Goal: Information Seeking & Learning: Check status

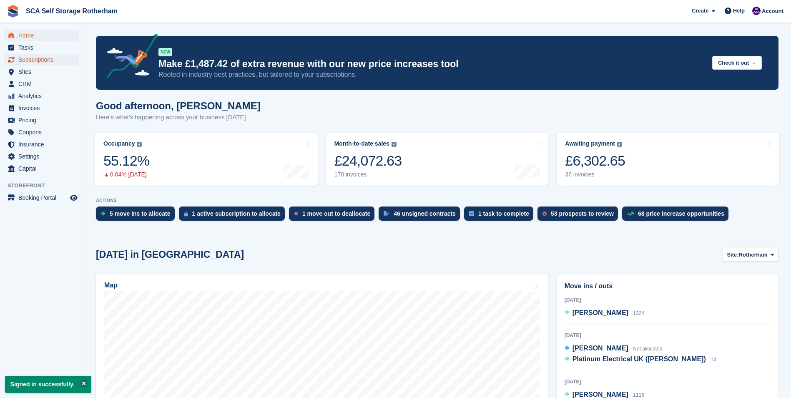
click at [54, 56] on span "Subscriptions" at bounding box center [43, 60] width 50 height 12
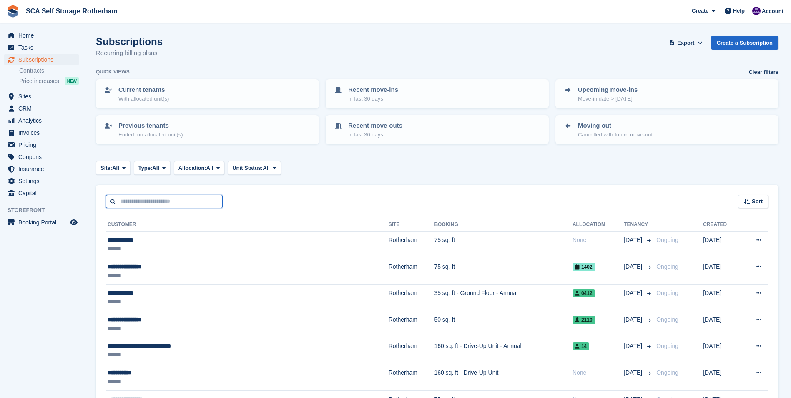
click at [135, 205] on input "text" at bounding box center [164, 202] width 117 height 14
type input "***"
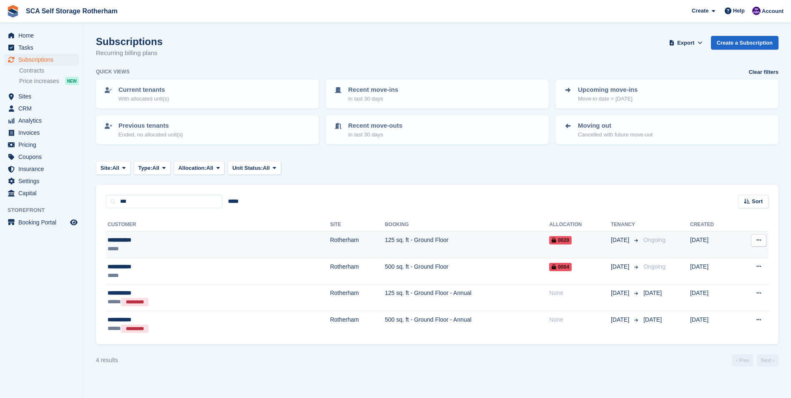
click at [176, 250] on div "*****" at bounding box center [166, 248] width 116 height 9
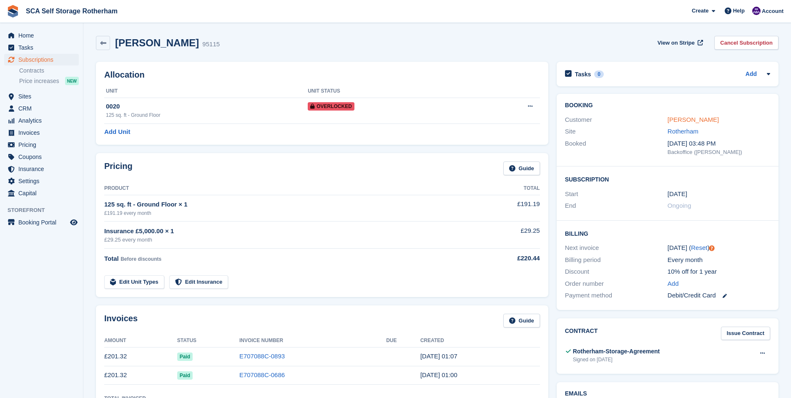
click at [688, 119] on link "Amy Webster" at bounding box center [692, 119] width 51 height 7
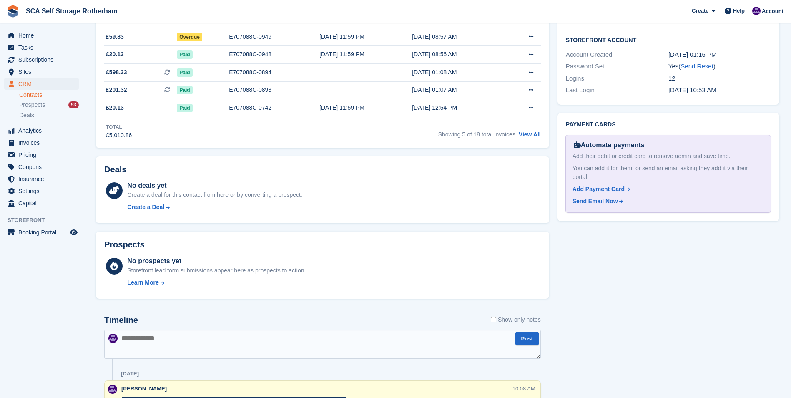
scroll to position [292, 0]
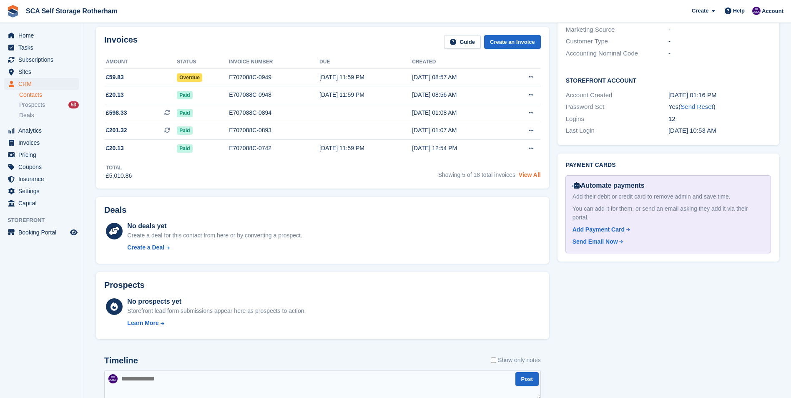
click at [523, 174] on link "View All" at bounding box center [529, 174] width 22 height 7
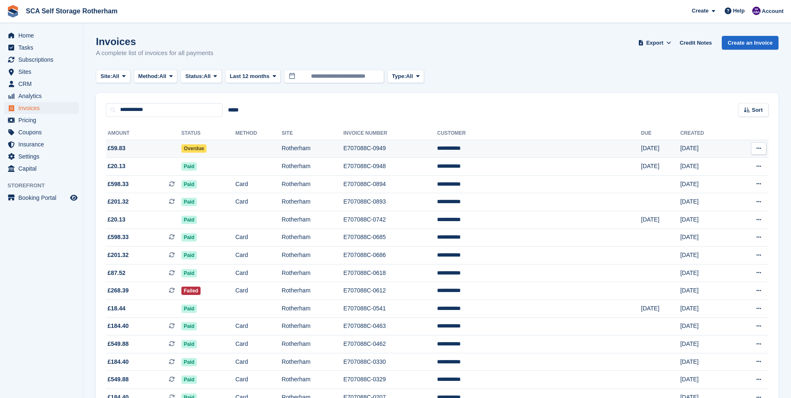
click at [343, 151] on td "Rotherham" at bounding box center [312, 149] width 62 height 18
click at [351, 121] on div "**********" at bounding box center [437, 291] width 682 height 349
click at [124, 293] on span "£268.39" at bounding box center [118, 290] width 21 height 9
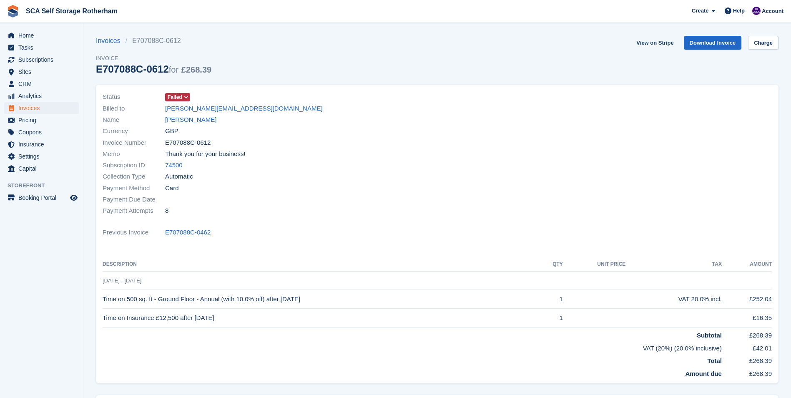
click at [323, 159] on div "Memo Thank you for your business!" at bounding box center [268, 153] width 330 height 11
drag, startPoint x: 128, startPoint y: 298, endPoint x: 146, endPoint y: 293, distance: 18.8
click at [146, 293] on td "Time on 500 sq. ft - Ground Floor - Annual (with 10.0% off) after [DATE]" at bounding box center [321, 299] width 437 height 19
drag, startPoint x: 146, startPoint y: 293, endPoint x: 474, endPoint y: 170, distance: 349.8
click at [474, 170] on div at bounding box center [607, 153] width 340 height 135
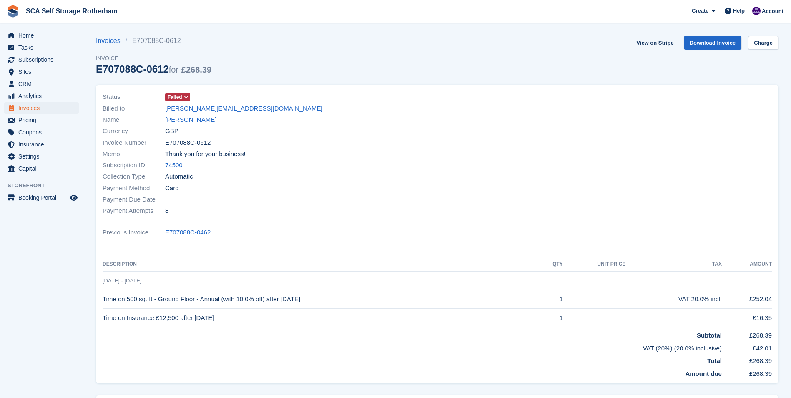
click at [562, 241] on div "Status Failed Billed to amy-louisewebster@gmx.com Name Amy Webster Currency GBP…" at bounding box center [437, 234] width 682 height 298
click at [291, 267] on th "Description" at bounding box center [321, 264] width 437 height 13
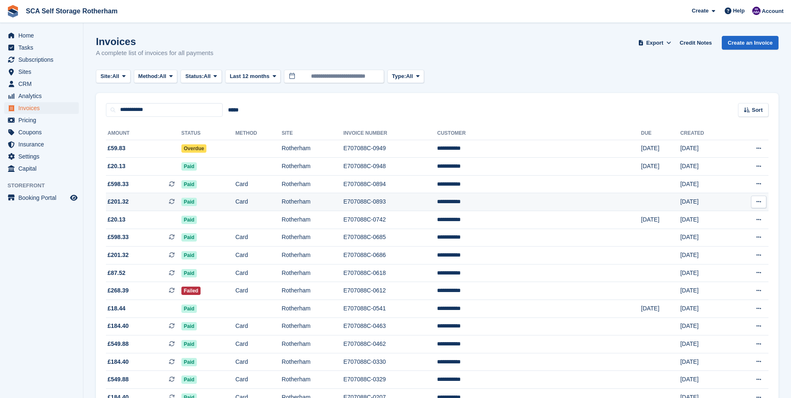
click at [125, 203] on span "£201.32" at bounding box center [118, 201] width 21 height 9
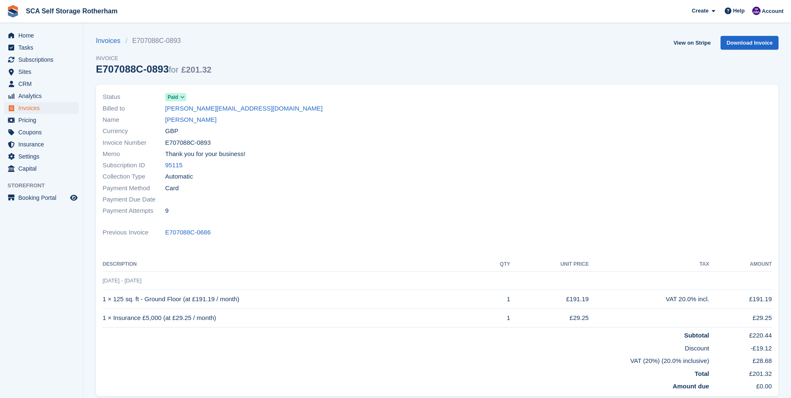
click at [307, 299] on td "1 × 125 sq. ft - Ground Floor (at £191.19 / month)" at bounding box center [292, 299] width 379 height 19
click at [461, 143] on div at bounding box center [607, 153] width 340 height 135
drag, startPoint x: 530, startPoint y: 162, endPoint x: 530, endPoint y: 173, distance: 11.3
click at [530, 170] on div at bounding box center [607, 153] width 340 height 135
click at [491, 162] on div at bounding box center [607, 153] width 340 height 135
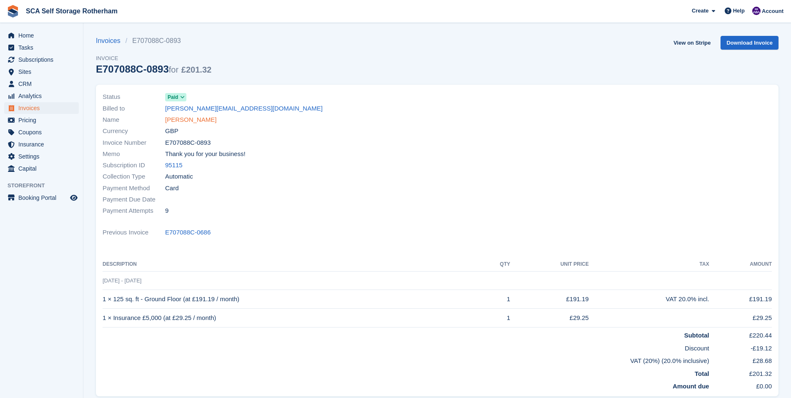
click at [181, 119] on link "[PERSON_NAME]" at bounding box center [190, 120] width 51 height 10
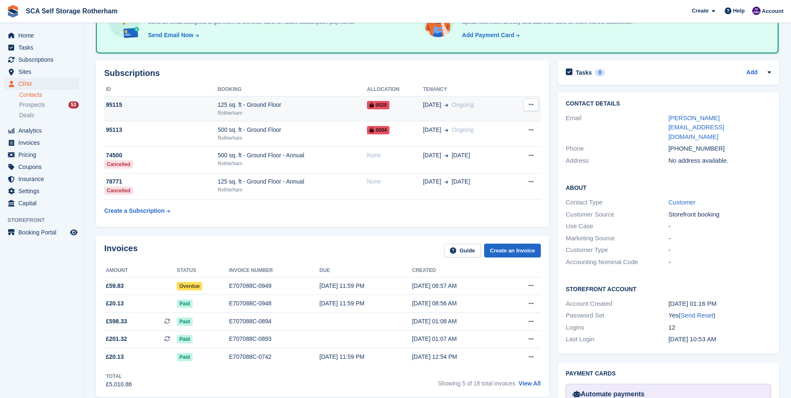
scroll to position [125, 0]
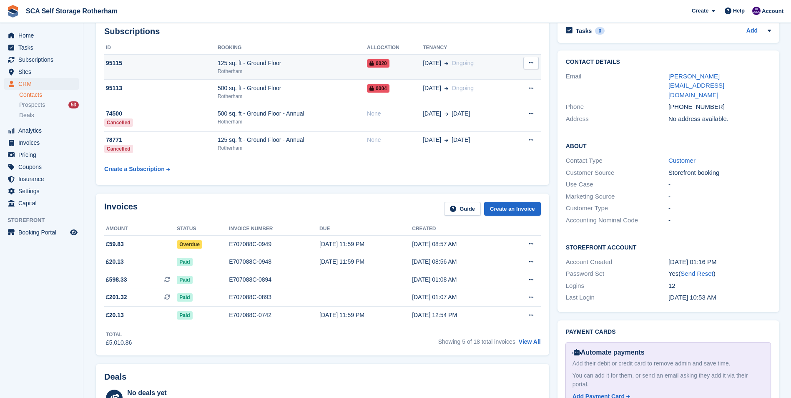
click at [288, 71] on div "Rotherham" at bounding box center [292, 72] width 149 height 8
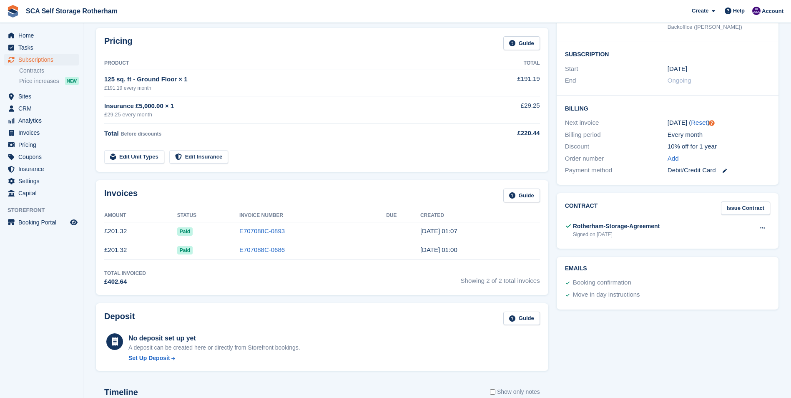
scroll to position [42, 0]
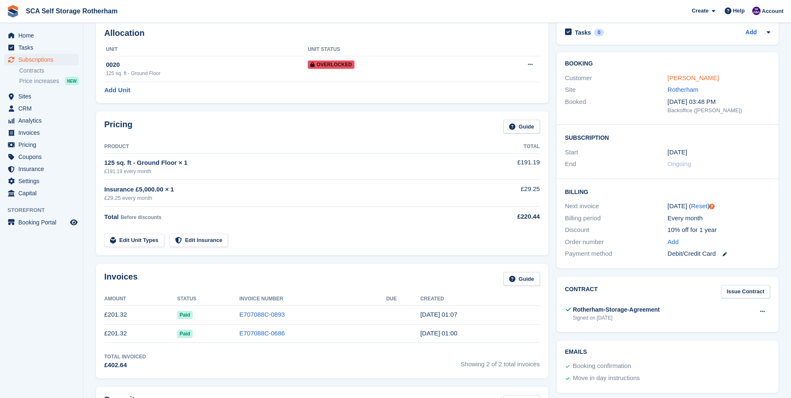
click at [687, 78] on link "[PERSON_NAME]" at bounding box center [692, 77] width 51 height 7
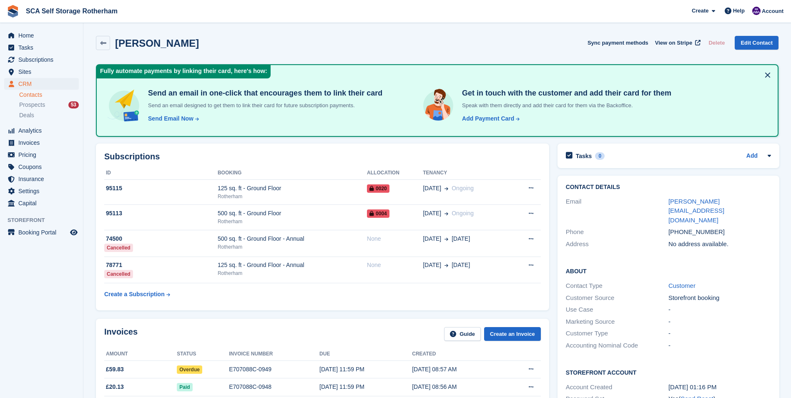
scroll to position [125, 0]
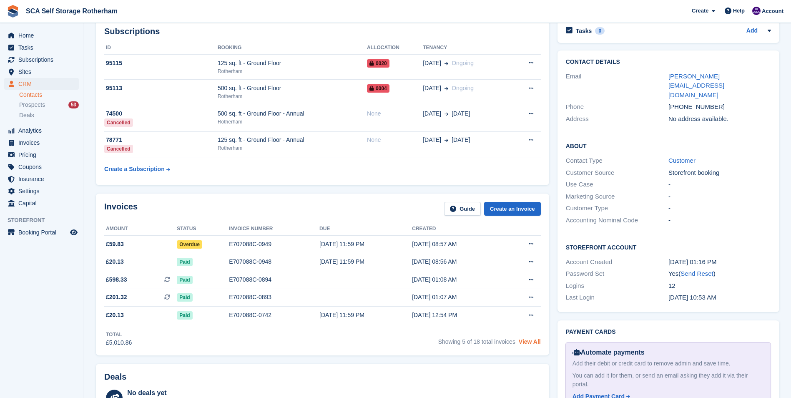
click at [521, 340] on link "View All" at bounding box center [529, 341] width 22 height 7
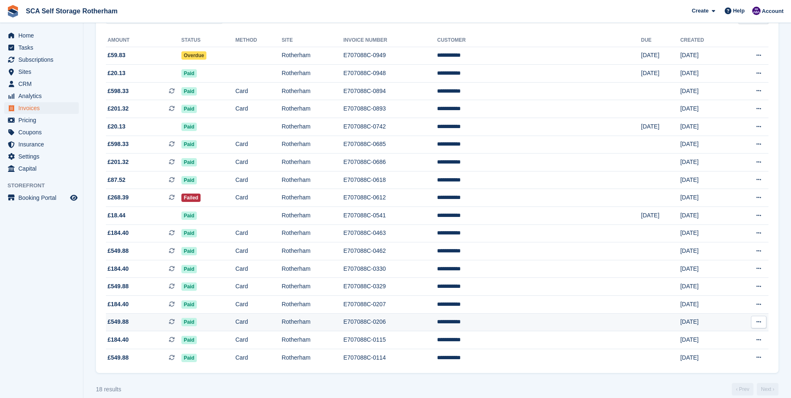
scroll to position [103, 0]
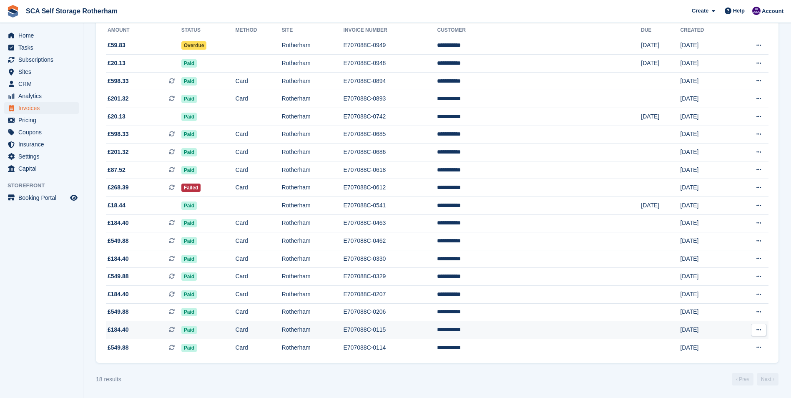
click at [116, 326] on span "£184.40" at bounding box center [118, 329] width 21 height 9
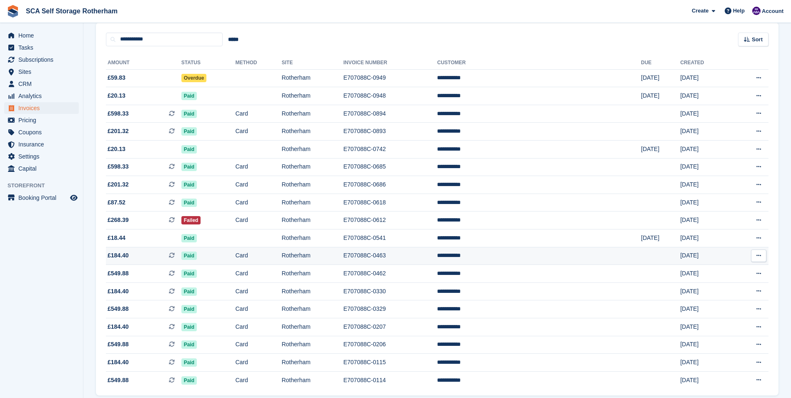
scroll to position [83, 0]
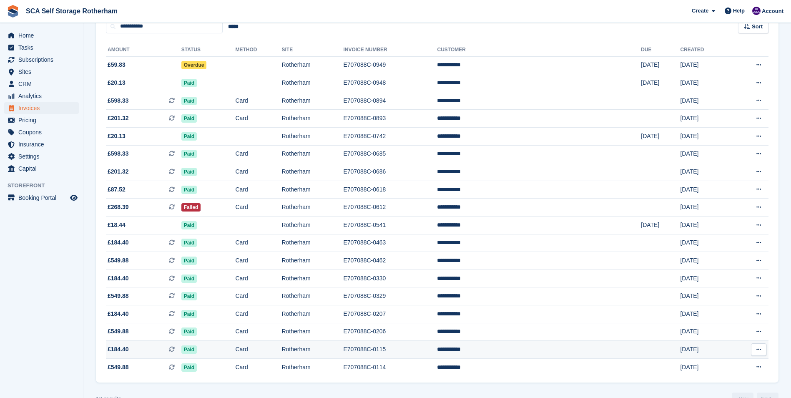
click at [152, 352] on span "£184.40 This is a recurring subscription invoice." at bounding box center [143, 349] width 75 height 9
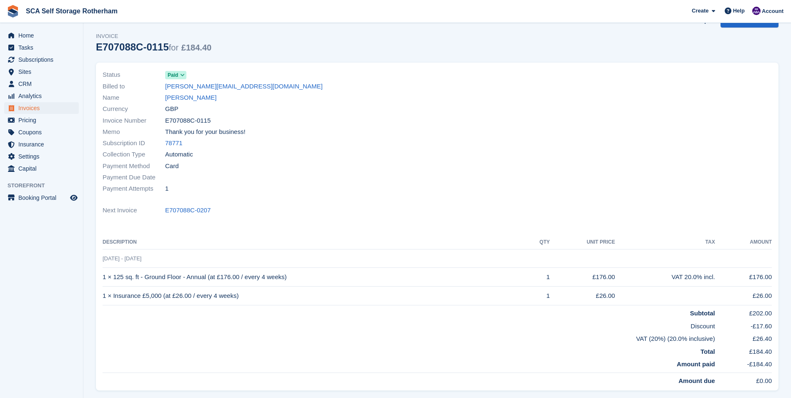
scroll to position [42, 0]
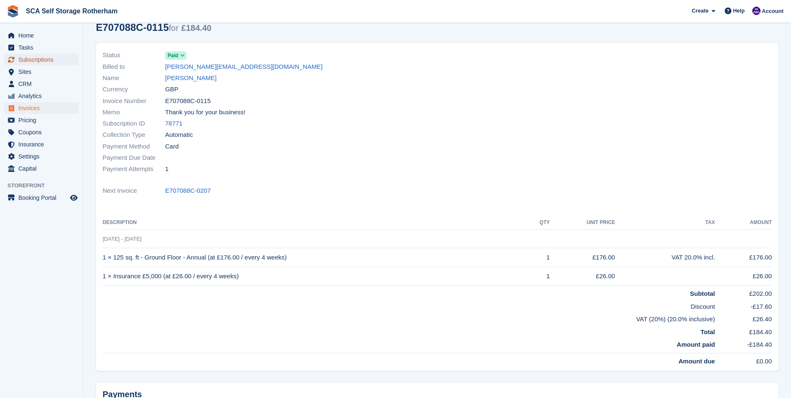
click at [44, 61] on span "Subscriptions" at bounding box center [43, 60] width 50 height 12
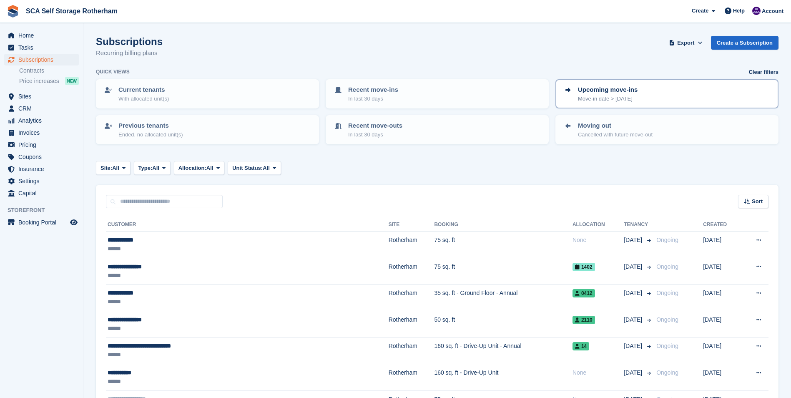
click at [615, 89] on p "Upcoming move-ins" at bounding box center [608, 90] width 60 height 10
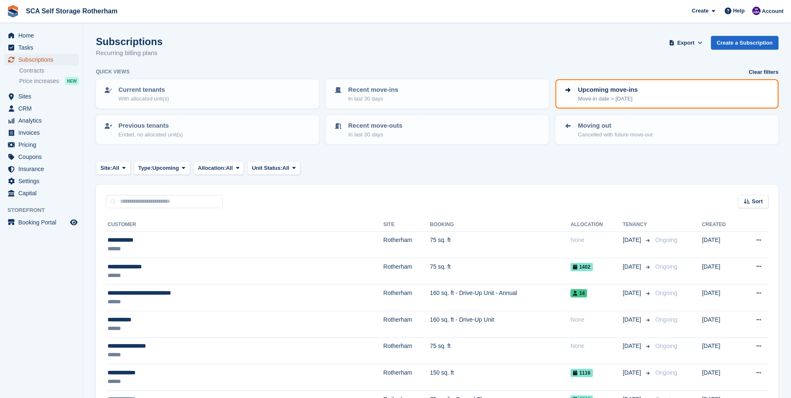
click at [37, 58] on span "Subscriptions" at bounding box center [43, 60] width 50 height 12
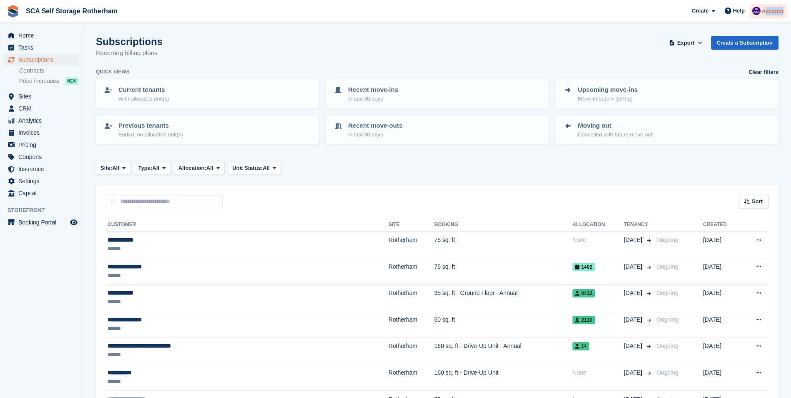
click at [765, 18] on div "Create Subscription Invoice Contact Deal Discount Page Help Chat Support Submit…" at bounding box center [738, 11] width 100 height 23
drag, startPoint x: 765, startPoint y: 18, endPoint x: 759, endPoint y: 13, distance: 7.4
click at [759, 13] on img at bounding box center [756, 11] width 8 height 8
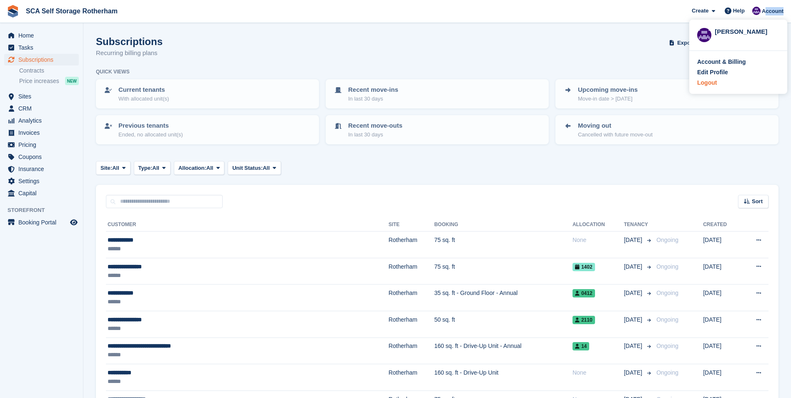
click at [708, 81] on div "Logout" at bounding box center [707, 82] width 20 height 9
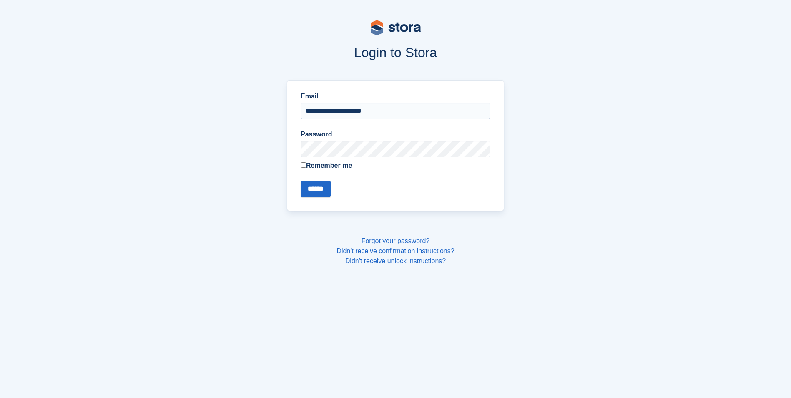
click at [389, 110] on input "**********" at bounding box center [395, 111] width 190 height 17
click at [372, 107] on input "**********" at bounding box center [395, 111] width 190 height 17
type input "**********"
click at [331, 184] on input "******" at bounding box center [315, 188] width 30 height 17
